Goal: Information Seeking & Learning: Learn about a topic

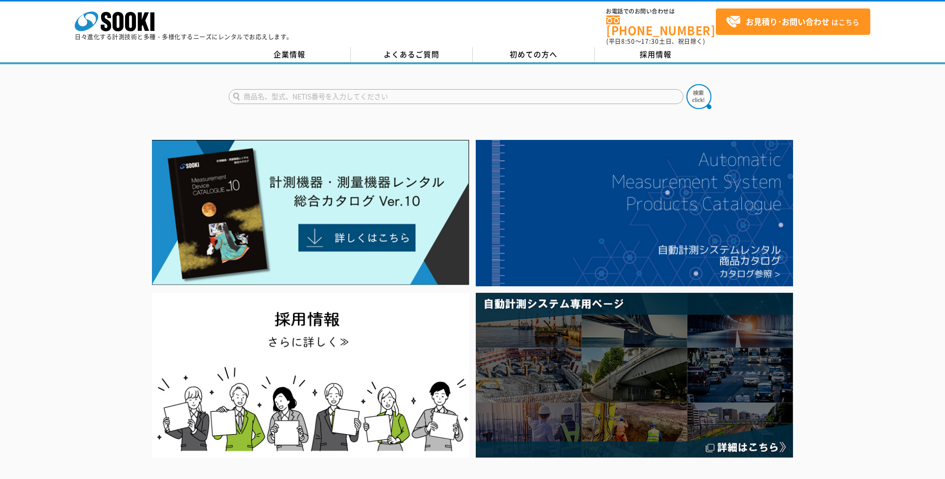
click at [339, 94] on input "text" at bounding box center [456, 96] width 455 height 15
type input "酸素濃度"
click at [686, 84] on button at bounding box center [698, 96] width 25 height 25
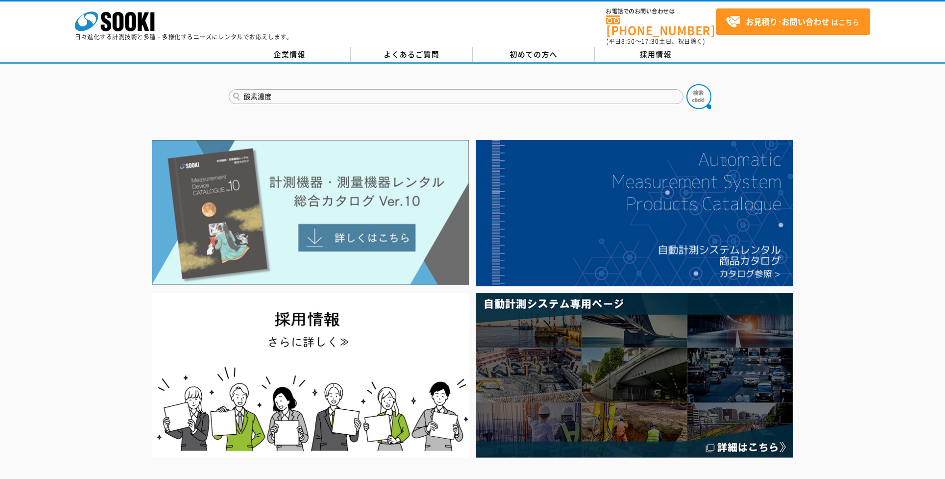
click at [315, 222] on img at bounding box center [310, 212] width 317 height 145
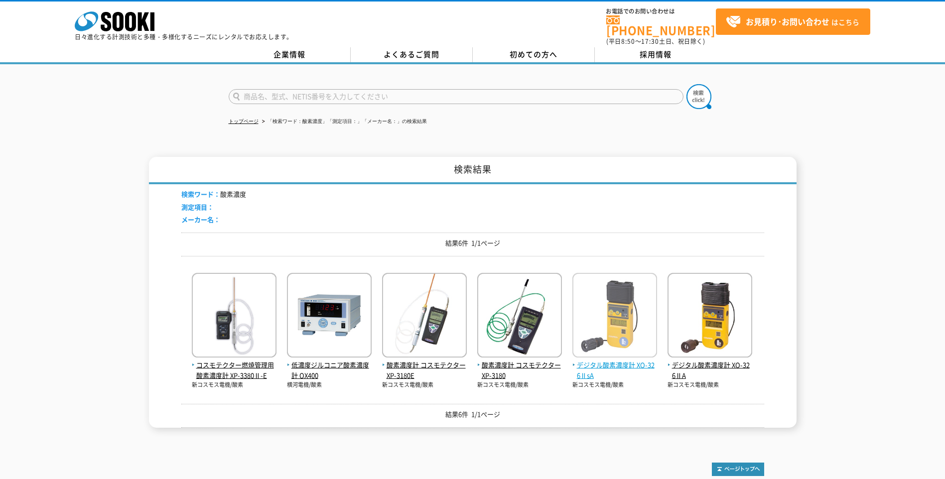
click at [651, 335] on img at bounding box center [614, 316] width 85 height 87
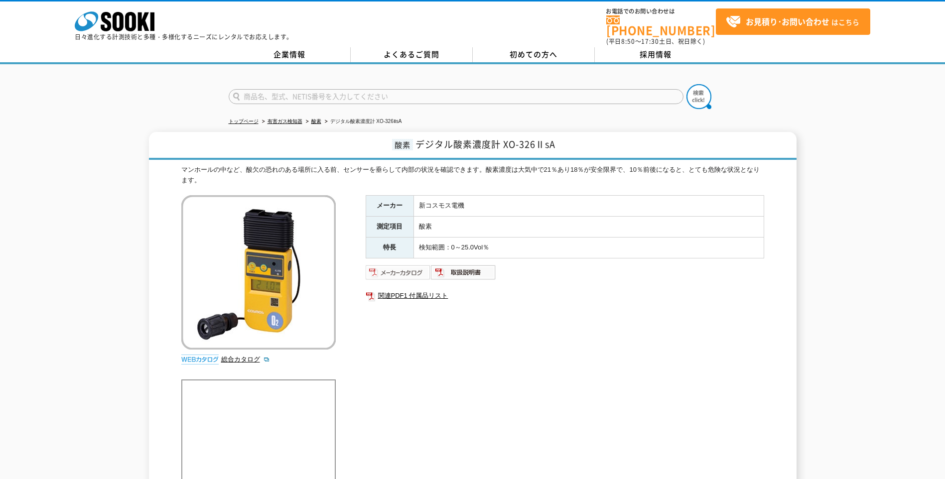
click at [411, 266] on img at bounding box center [398, 272] width 65 height 16
click at [406, 265] on img at bounding box center [398, 272] width 65 height 16
click at [291, 119] on link "有害ガス検知器" at bounding box center [284, 121] width 35 height 5
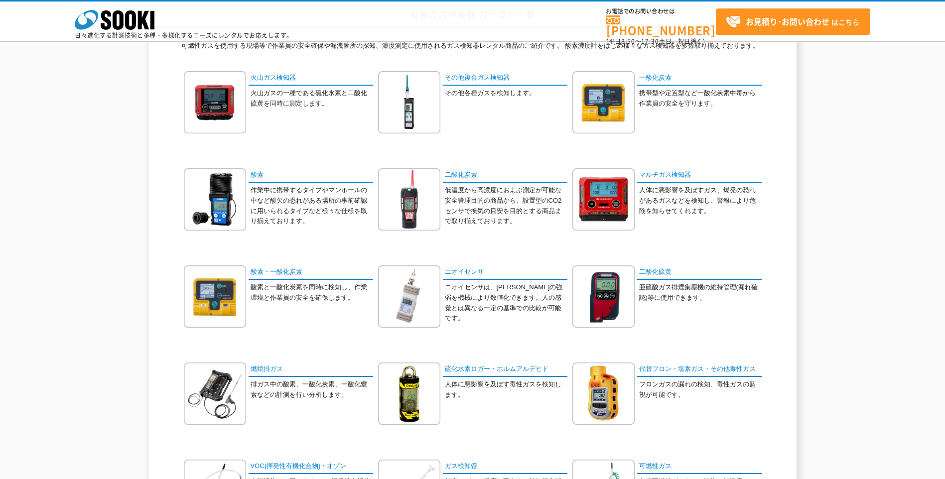
scroll to position [100, 0]
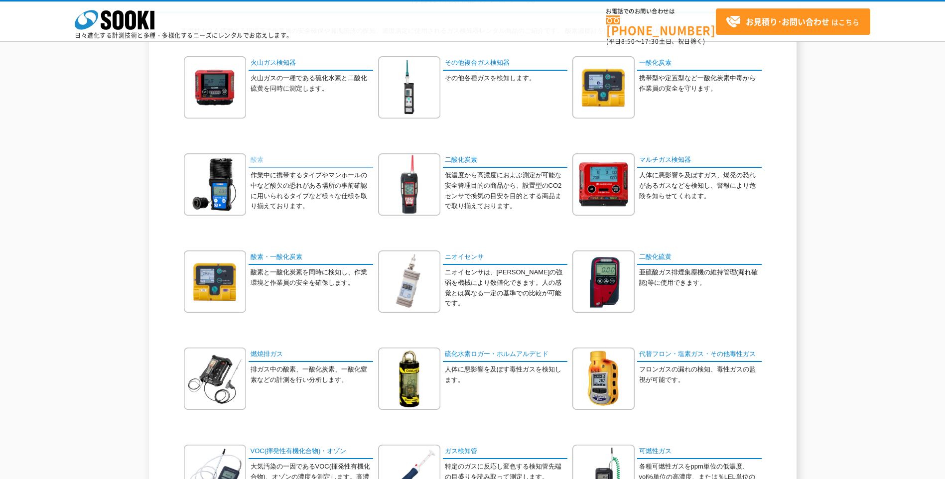
click at [263, 163] on link "酸素" at bounding box center [311, 160] width 125 height 14
click at [258, 160] on link "酸素" at bounding box center [311, 160] width 125 height 14
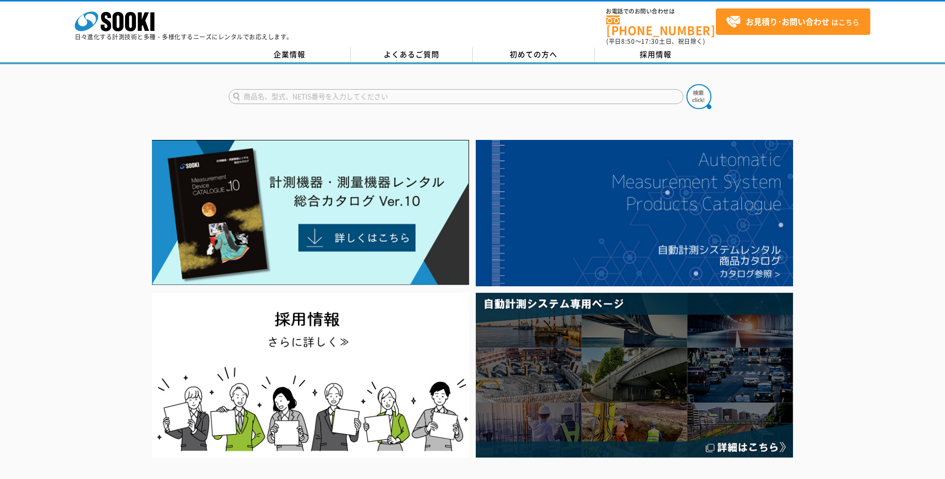
click at [281, 89] on input "text" at bounding box center [456, 96] width 455 height 15
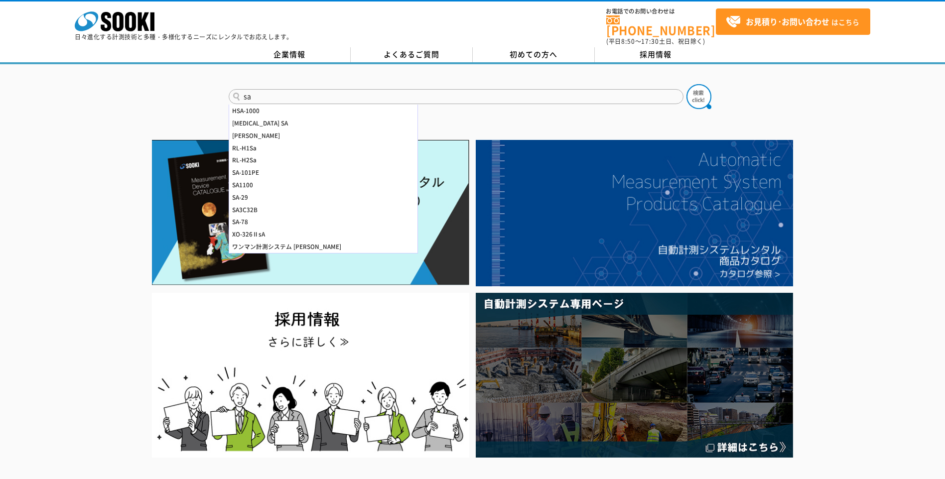
type input "s"
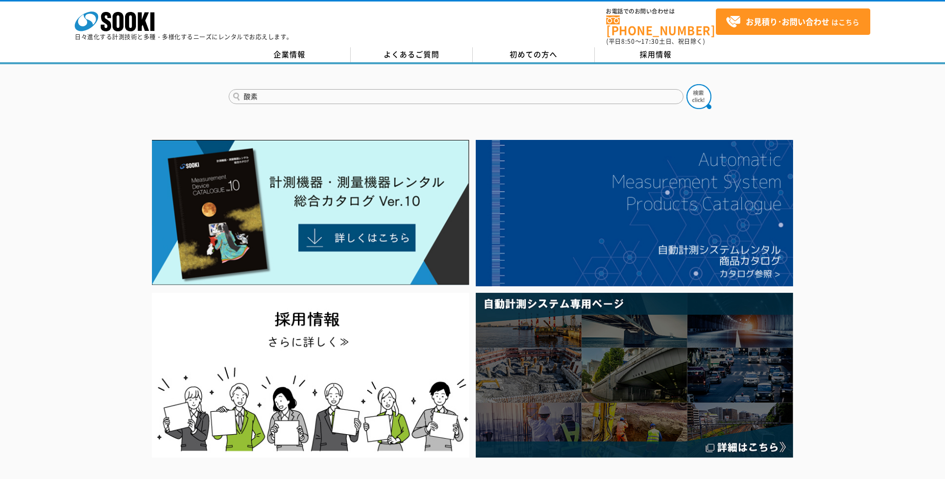
click at [377, 95] on input "酸素" at bounding box center [456, 96] width 455 height 15
type input "酸"
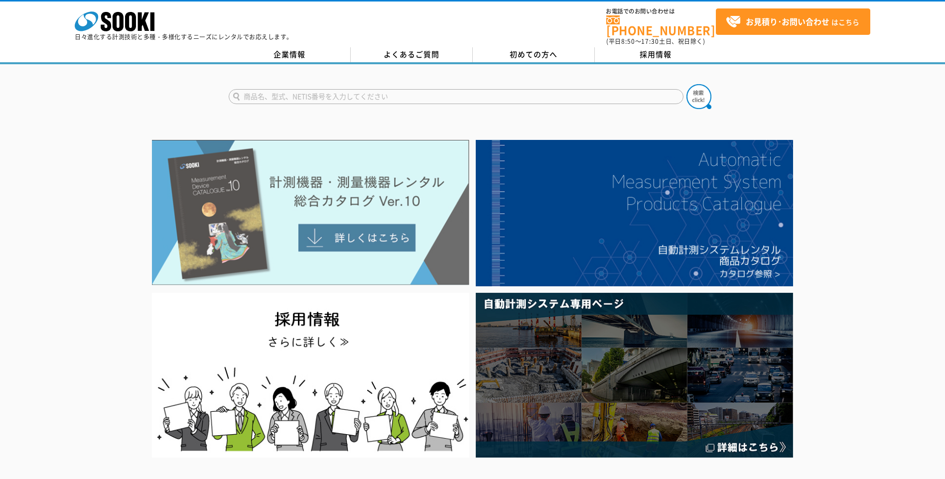
type input "商品名、型式、NETIS番号を入力してください"
click at [375, 243] on img at bounding box center [310, 212] width 317 height 145
